Goal: Navigation & Orientation: Find specific page/section

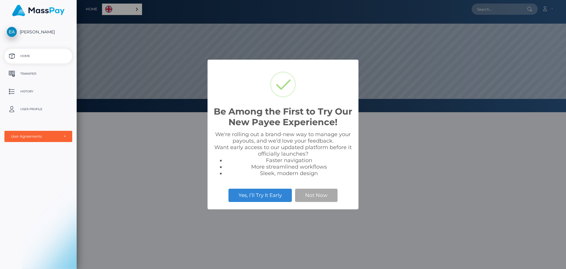
scroll to position [112, 489]
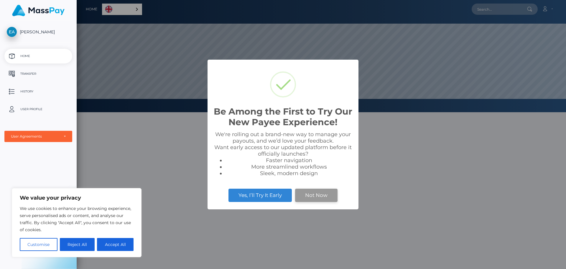
click at [315, 196] on button "Not Now" at bounding box center [316, 194] width 42 height 13
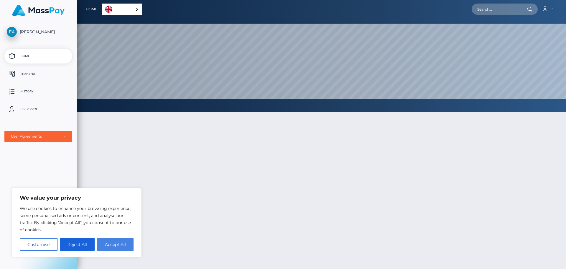
click at [112, 243] on button "Accept All" at bounding box center [115, 244] width 37 height 13
checkbox input "true"
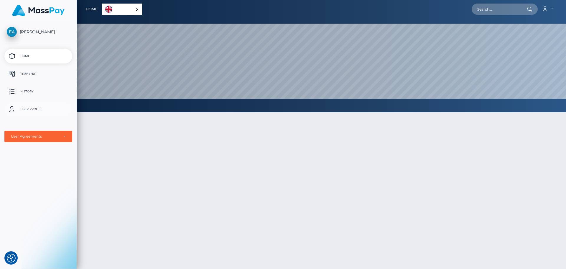
click at [27, 109] on p "User Profile" at bounding box center [38, 109] width 63 height 9
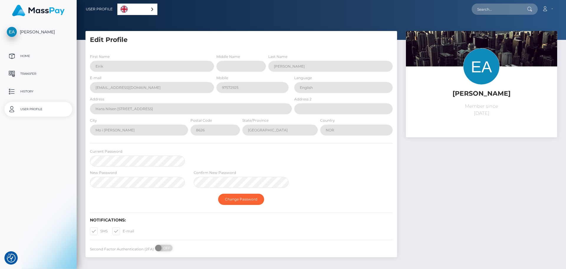
select select
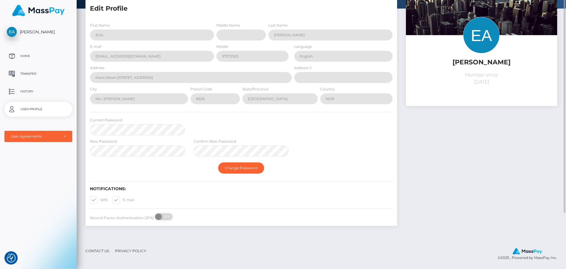
scroll to position [2, 0]
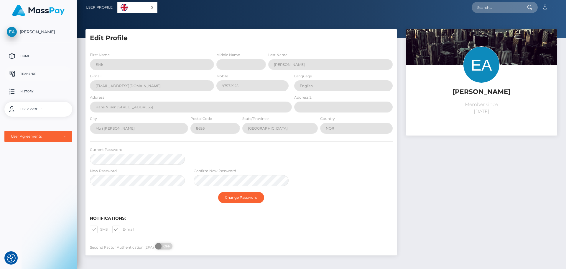
click at [26, 75] on p "Transfer" at bounding box center [38, 73] width 63 height 9
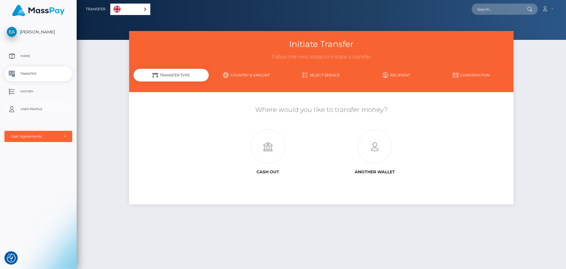
click at [42, 108] on p "User Profile" at bounding box center [38, 109] width 63 height 9
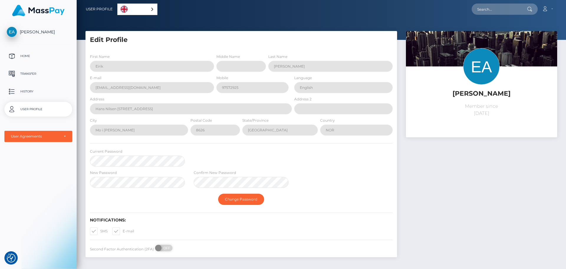
click at [27, 53] on p "Home" at bounding box center [38, 56] width 63 height 9
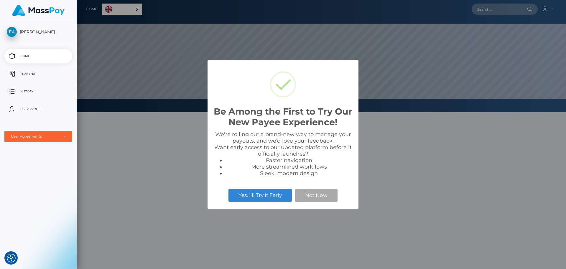
scroll to position [112, 489]
click at [308, 199] on button "Not Now" at bounding box center [316, 194] width 42 height 13
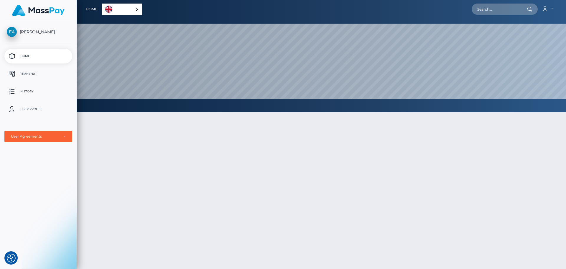
click at [25, 30] on span "[PERSON_NAME]" at bounding box center [38, 31] width 68 height 5
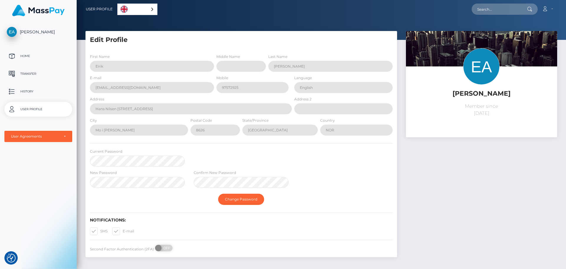
click at [22, 54] on p "Home" at bounding box center [38, 56] width 63 height 9
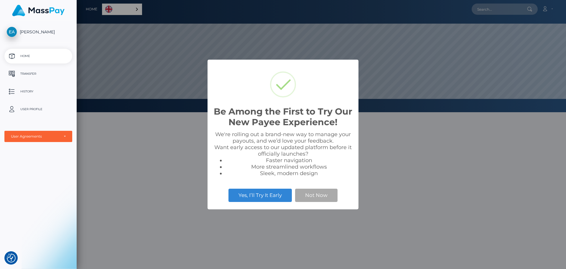
scroll to position [112, 489]
click at [321, 198] on button "Not Now" at bounding box center [316, 194] width 42 height 13
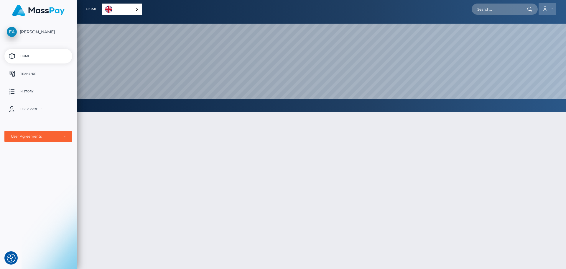
click at [553, 9] on link "Account" at bounding box center [547, 9] width 17 height 12
